Goal: Information Seeking & Learning: Find specific fact

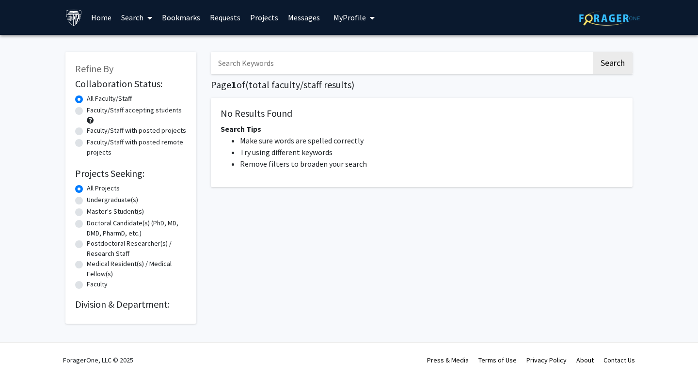
click at [248, 62] on input "Search Keywords" at bounding box center [401, 63] width 380 height 22
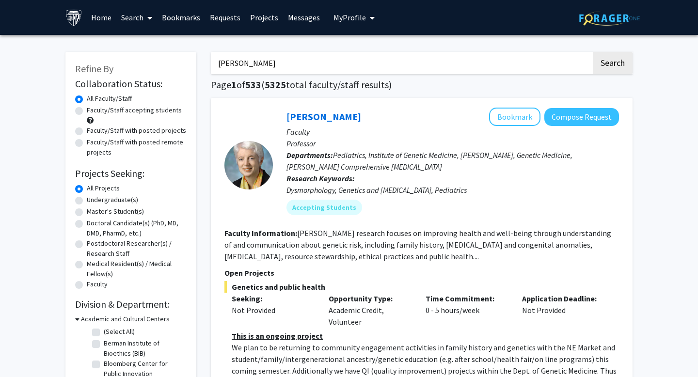
click at [280, 73] on input "[PERSON_NAME]" at bounding box center [401, 63] width 380 height 22
click at [278, 61] on input "[PERSON_NAME]" at bounding box center [401, 63] width 380 height 22
type input "[PERSON_NAME]"
click at [593, 52] on button "Search" at bounding box center [613, 63] width 40 height 22
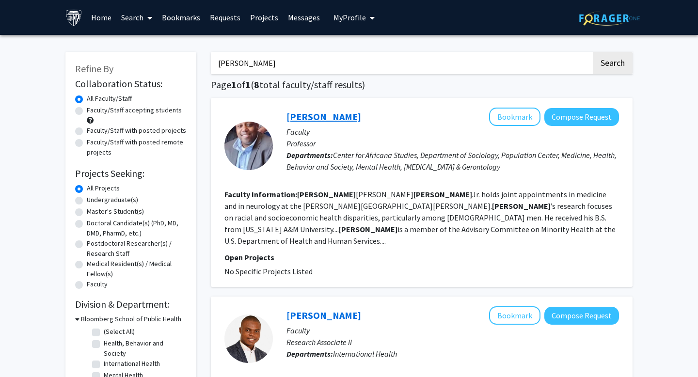
click at [332, 113] on link "[PERSON_NAME]" at bounding box center [323, 116] width 75 height 12
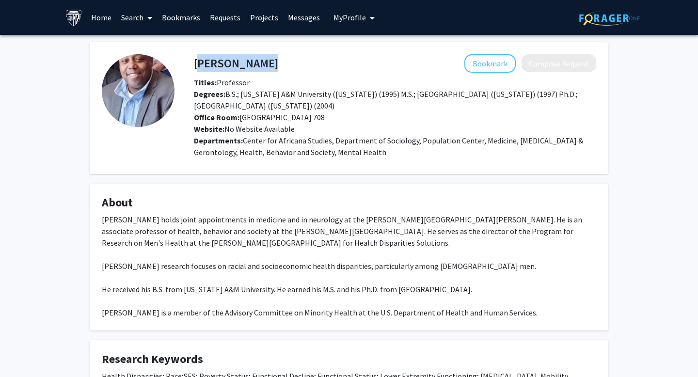
drag, startPoint x: 277, startPoint y: 60, endPoint x: 195, endPoint y: 63, distance: 81.9
click at [195, 63] on div "[PERSON_NAME] Bookmark Compose Request" at bounding box center [395, 63] width 417 height 18
copy h4 "[PERSON_NAME]"
